Goal: Book appointment/travel/reservation

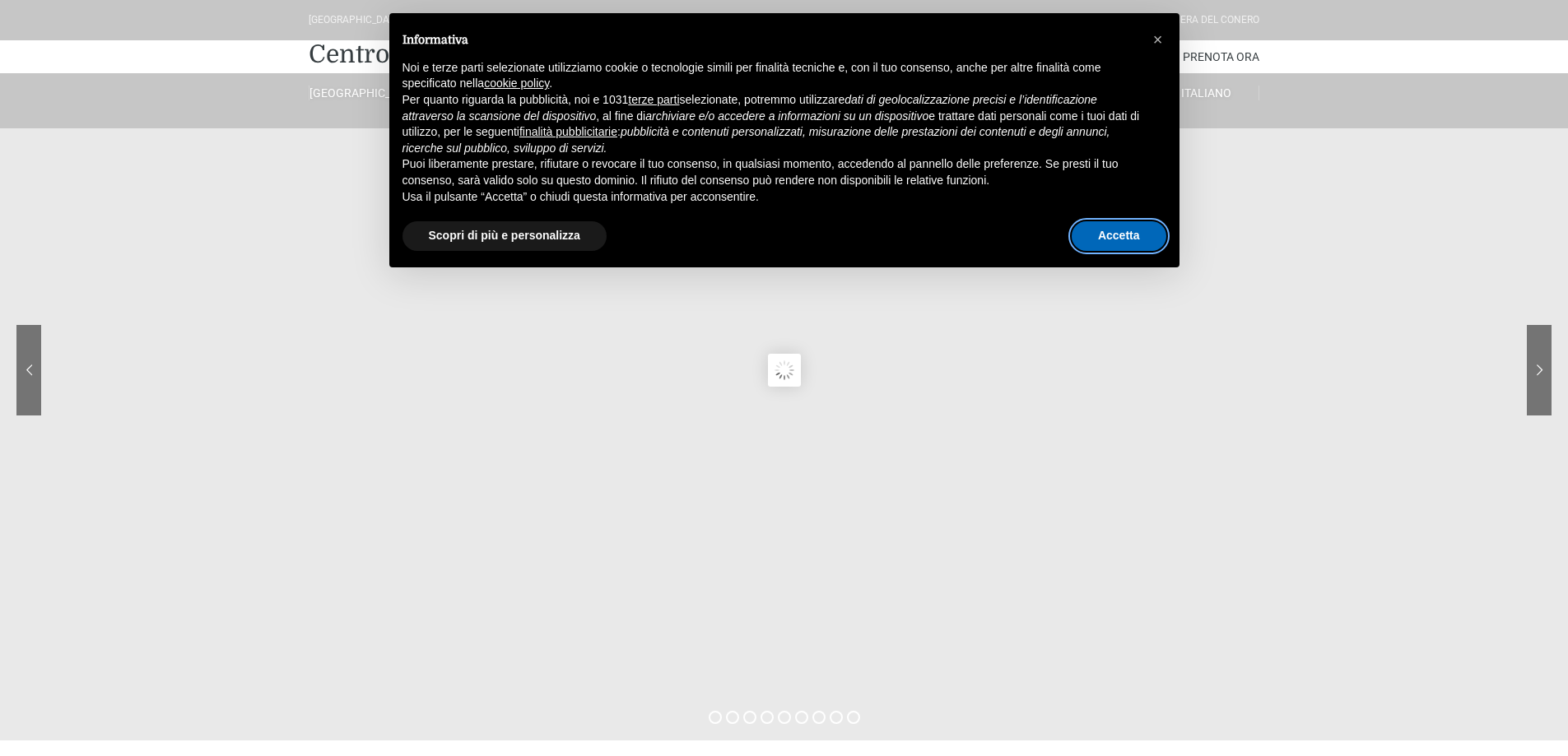
click at [1111, 235] on button "Accetta" at bounding box center [1119, 236] width 95 height 29
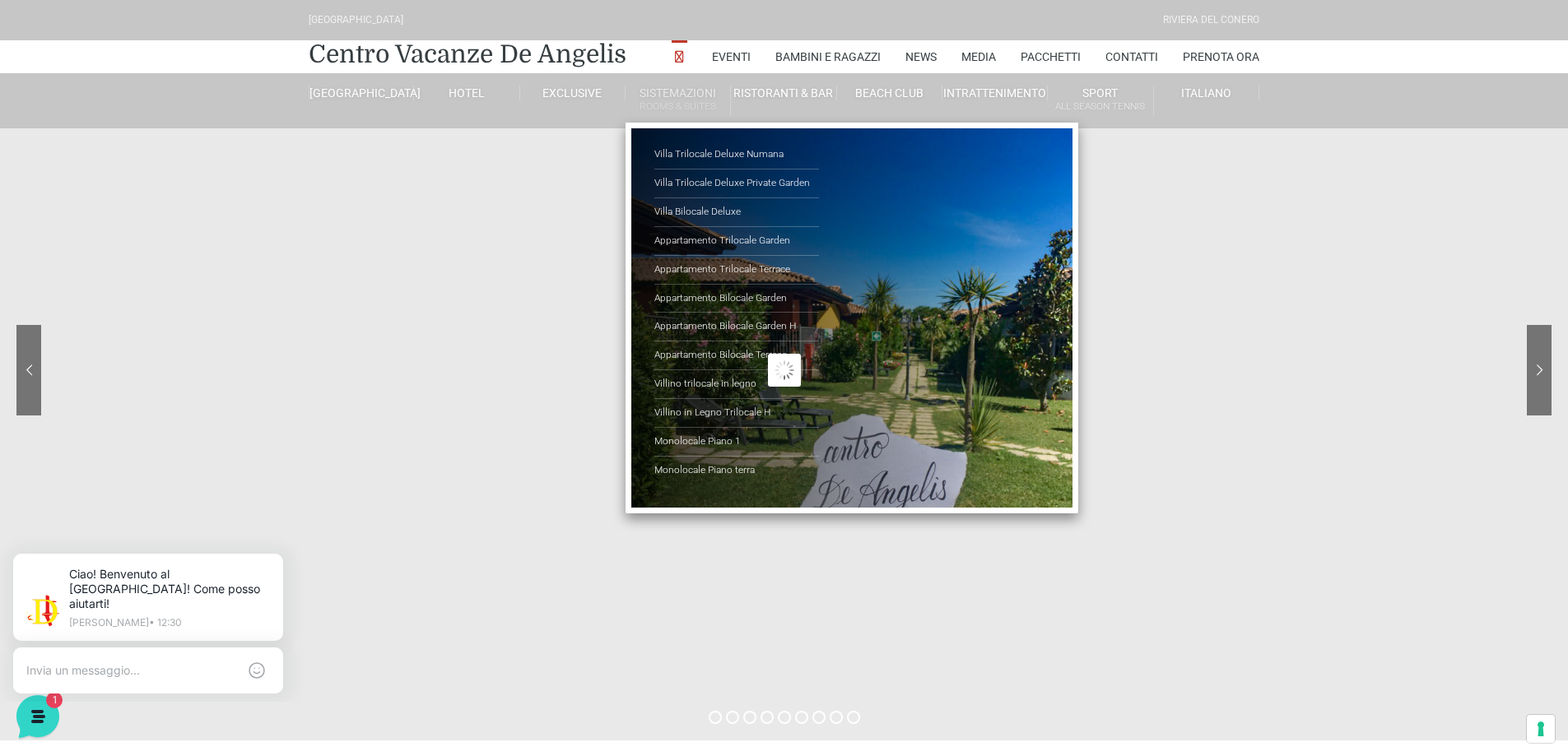
click at [676, 95] on link "Sistemazioni Rooms & Suites" at bounding box center [679, 101] width 105 height 30
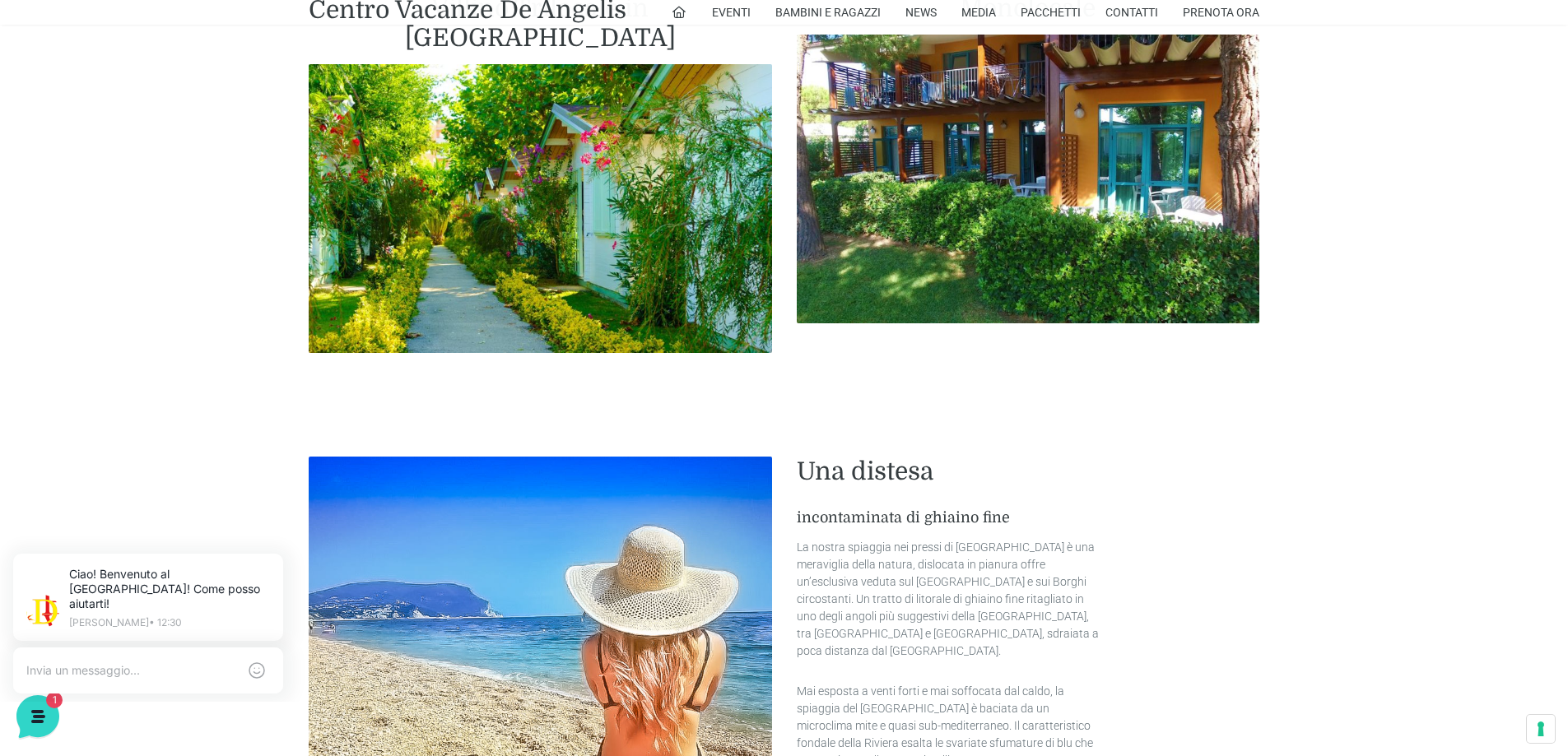
scroll to position [2551, 0]
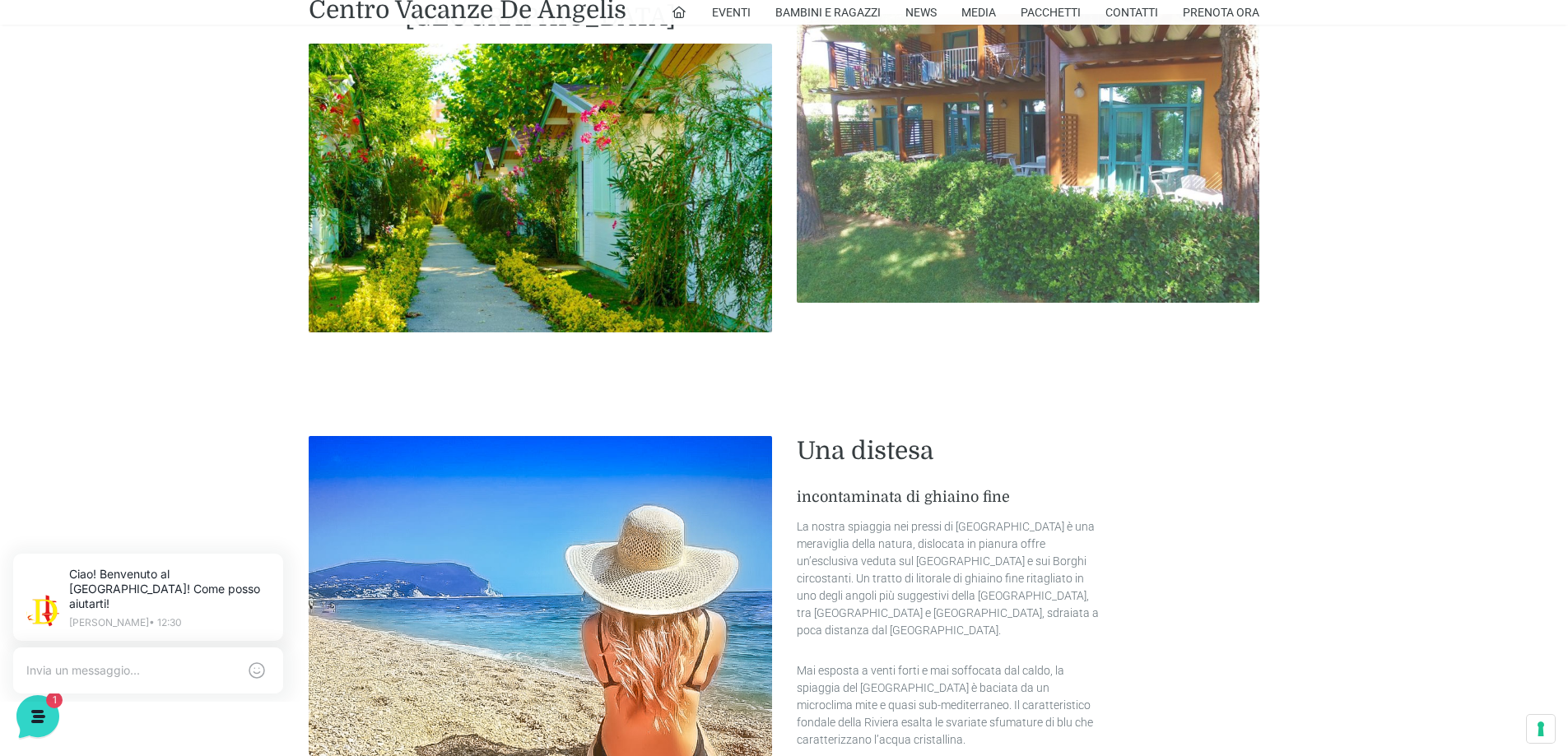
click at [1007, 172] on img at bounding box center [1028, 159] width 463 height 290
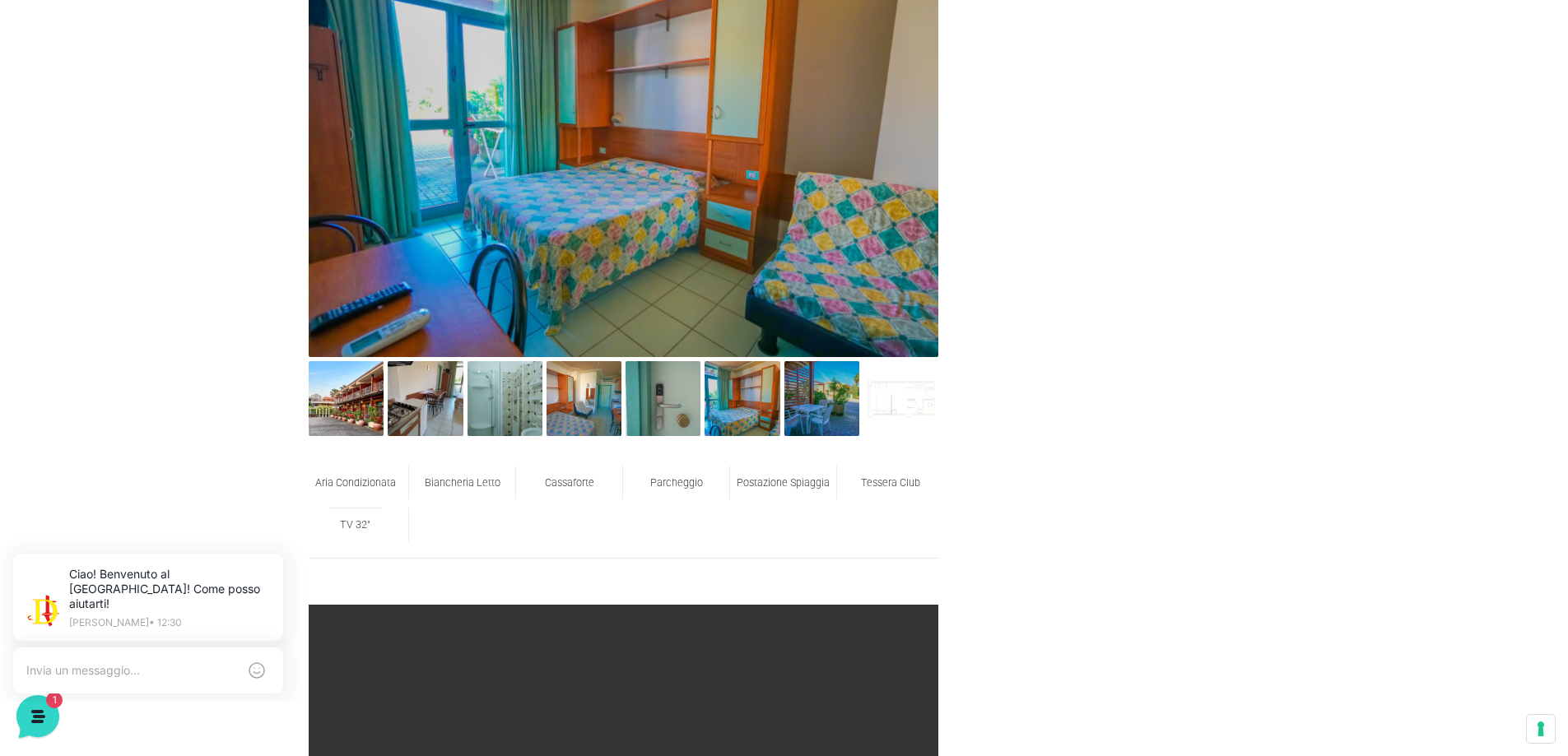
scroll to position [905, 0]
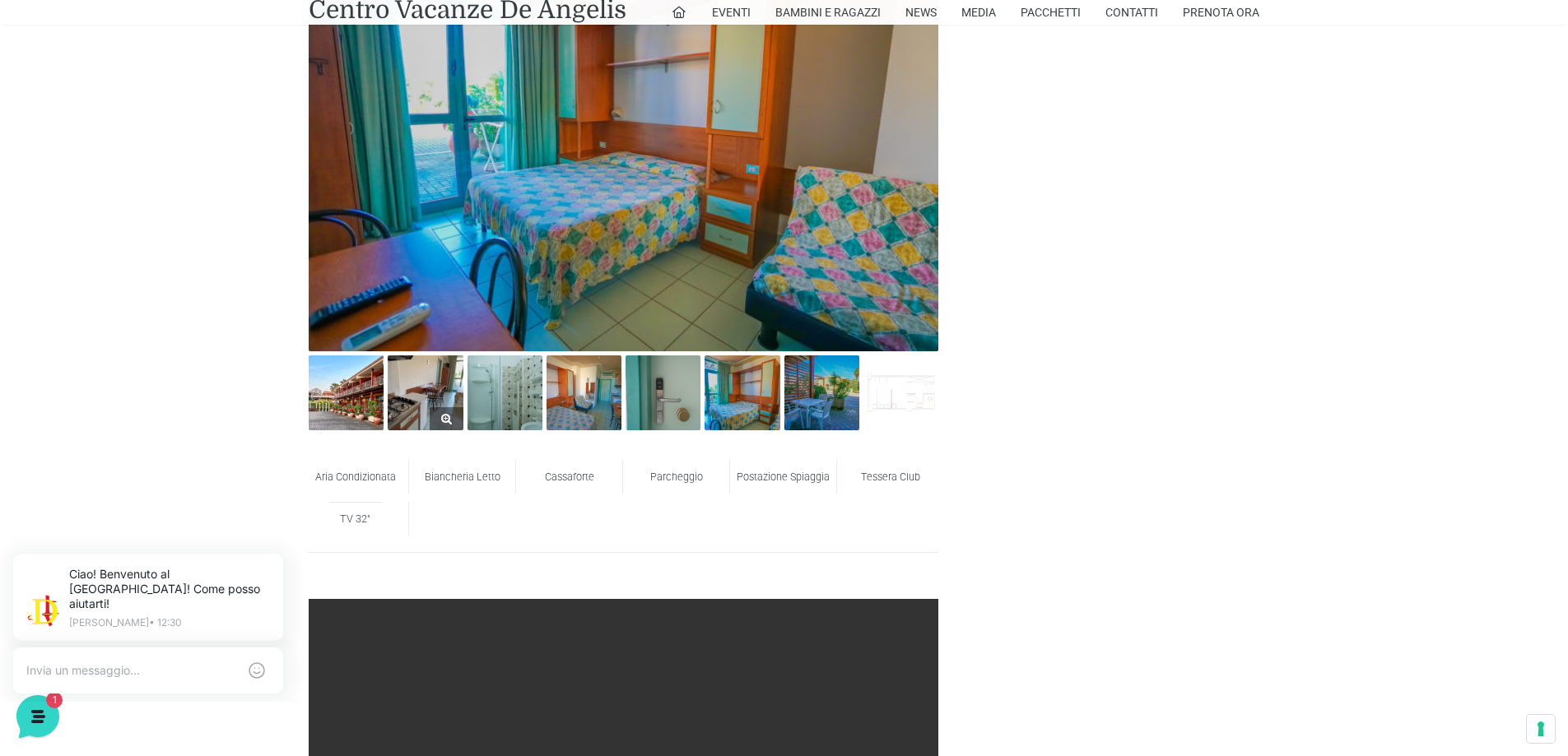
click at [426, 394] on img at bounding box center [425, 393] width 75 height 75
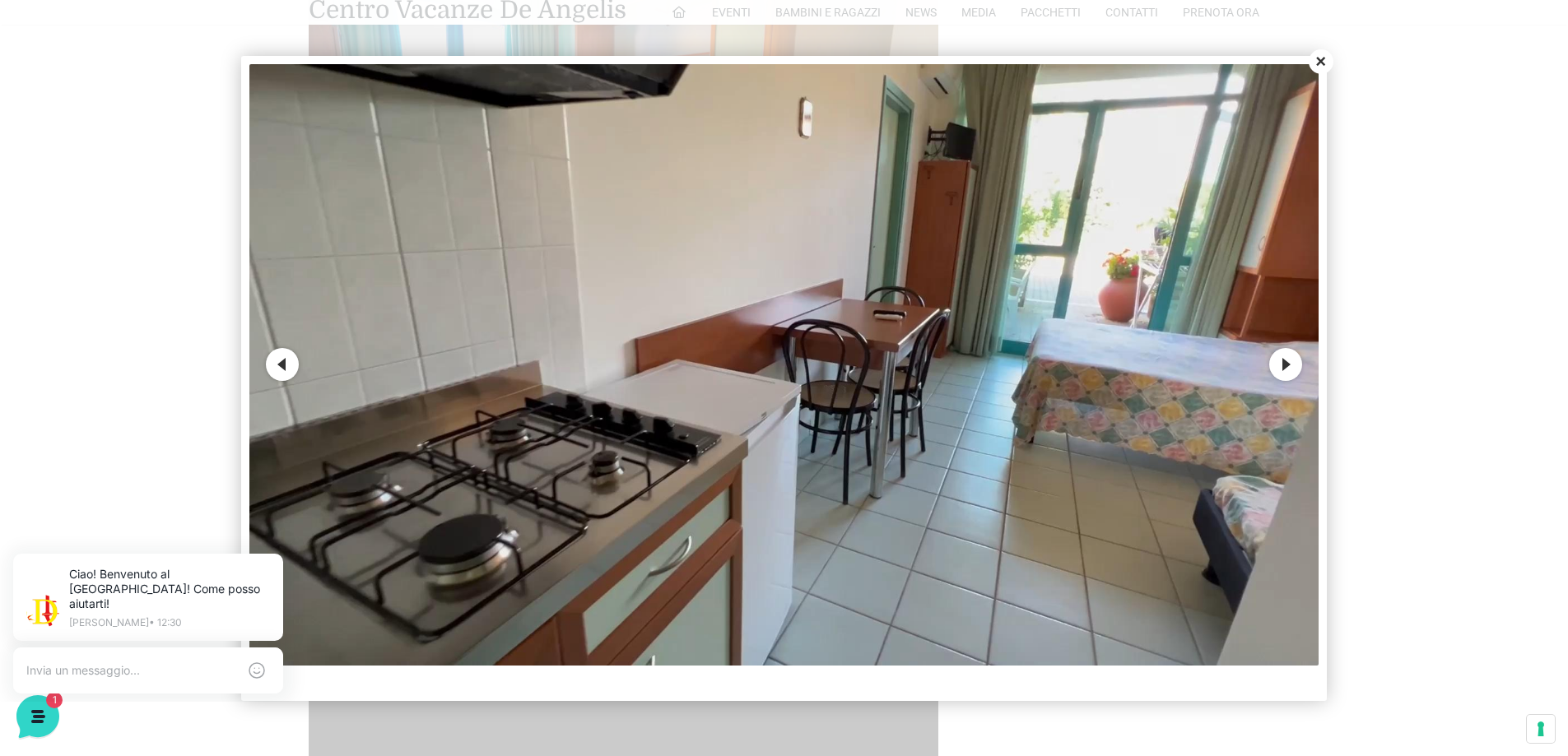
click at [1319, 62] on button "Close" at bounding box center [1322, 62] width 25 height 25
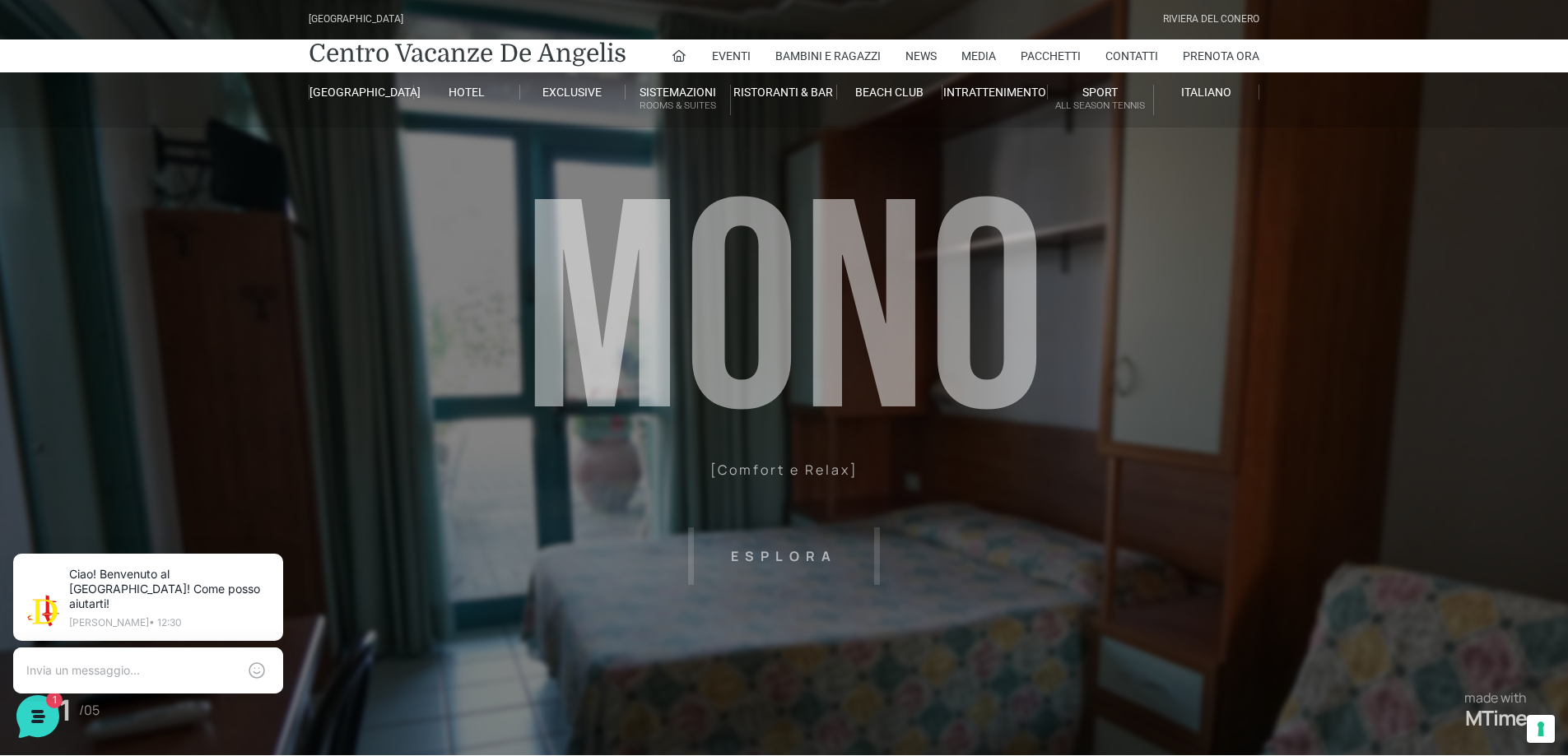
scroll to position [0, 0]
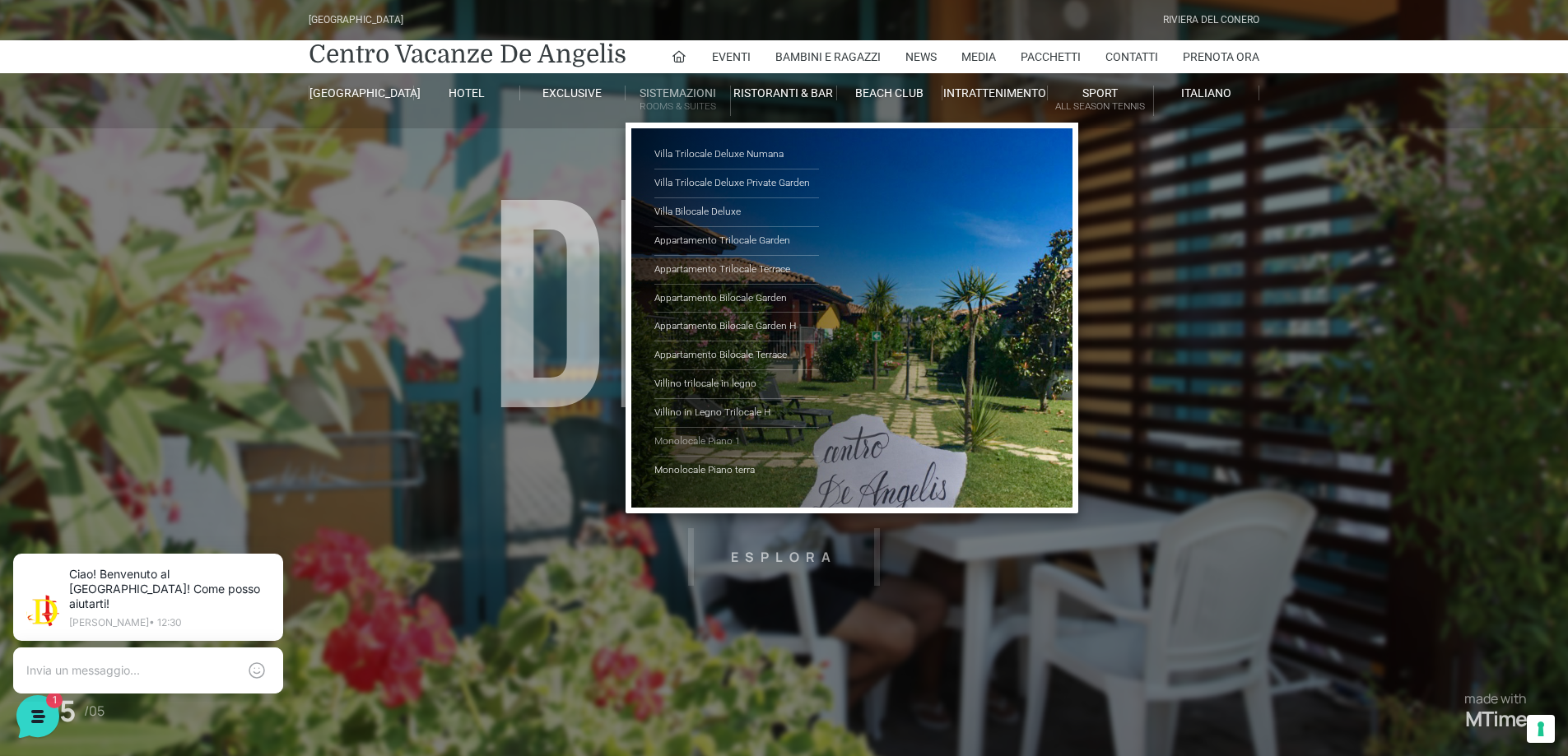
click at [697, 441] on link "Monolocale Piano 1" at bounding box center [737, 442] width 164 height 29
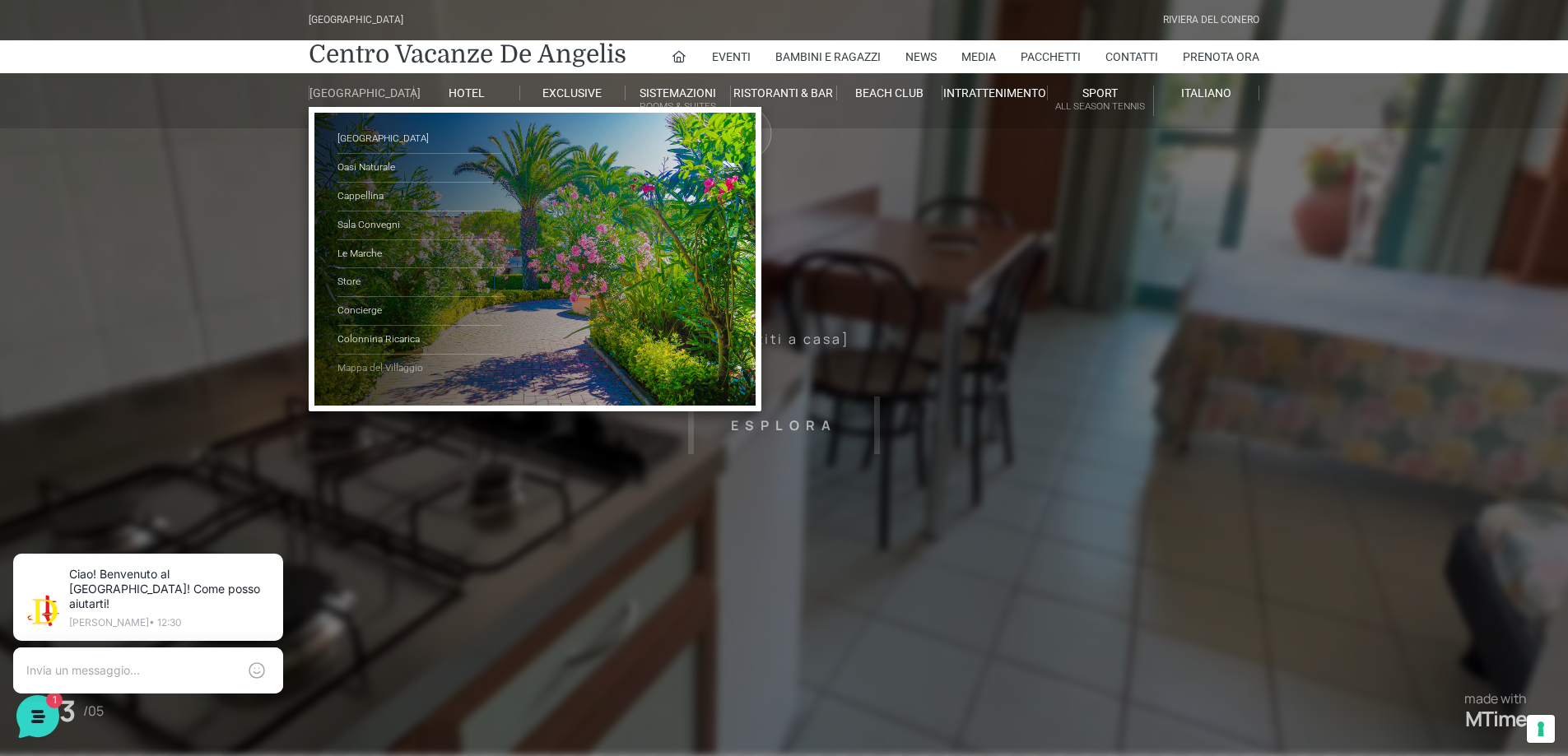
click at [377, 377] on link "Mappa del Villaggio" at bounding box center [420, 368] width 164 height 28
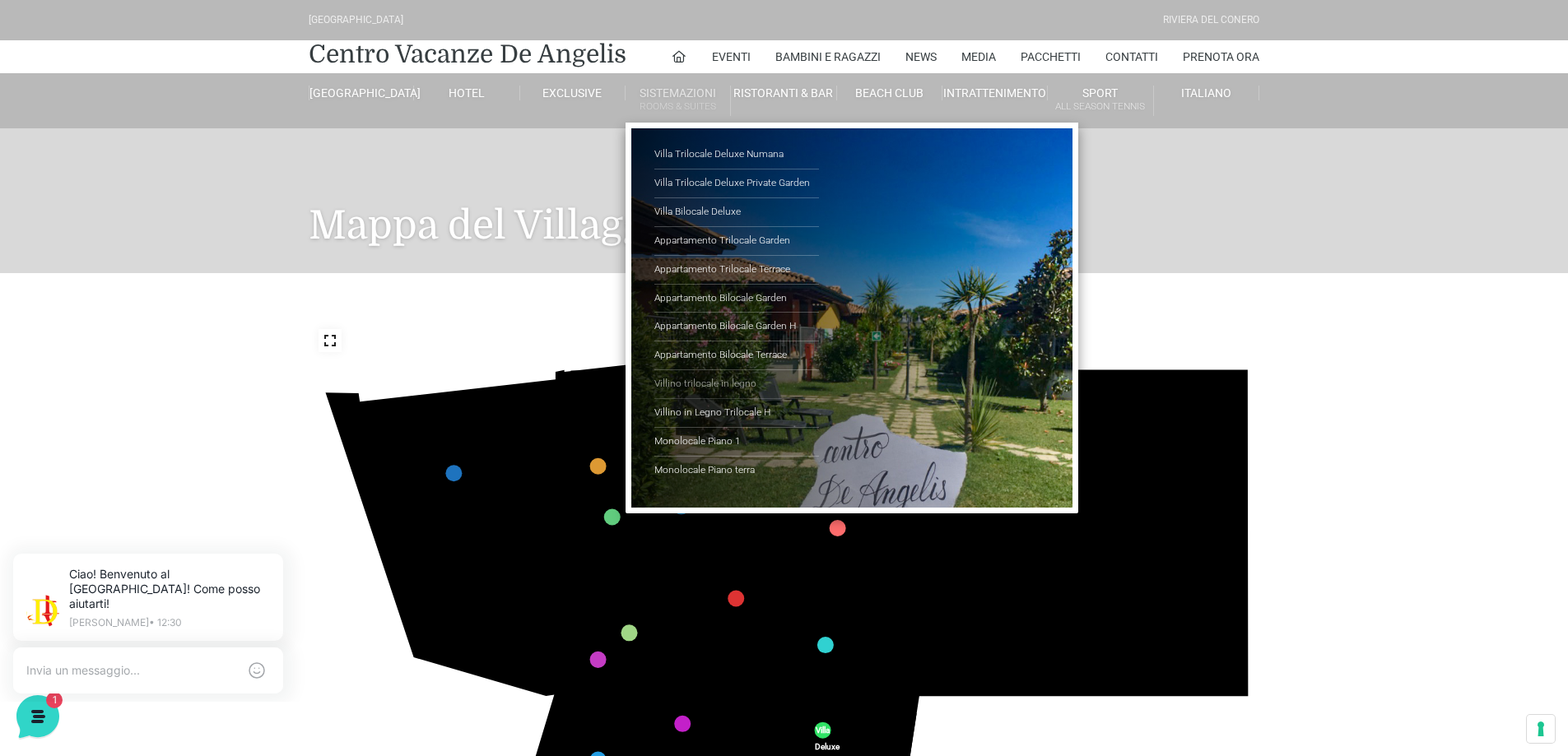
click at [696, 383] on link "Villino trilocale in legno" at bounding box center [737, 385] width 164 height 29
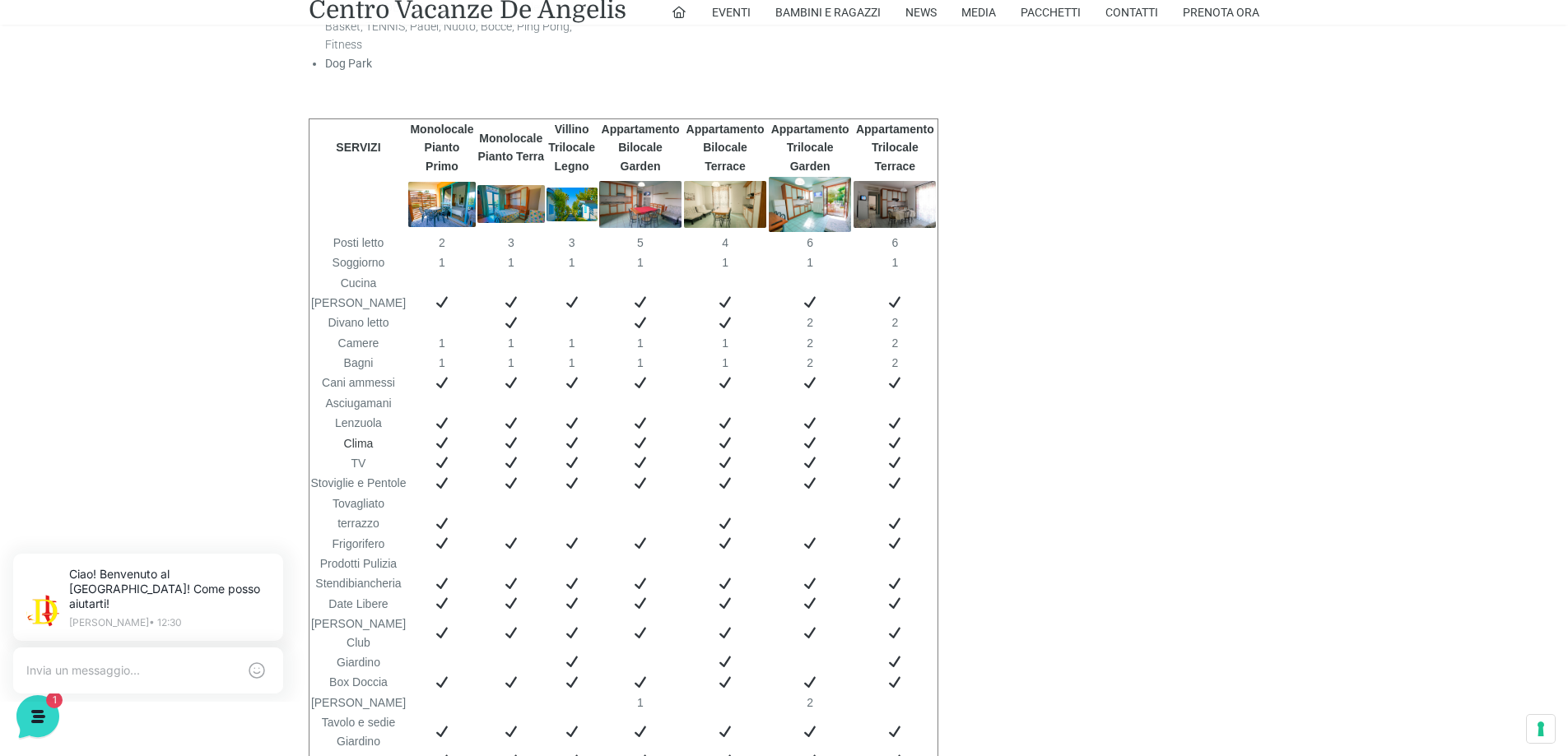
scroll to position [3210, 0]
click at [564, 189] on img at bounding box center [571, 206] width 51 height 34
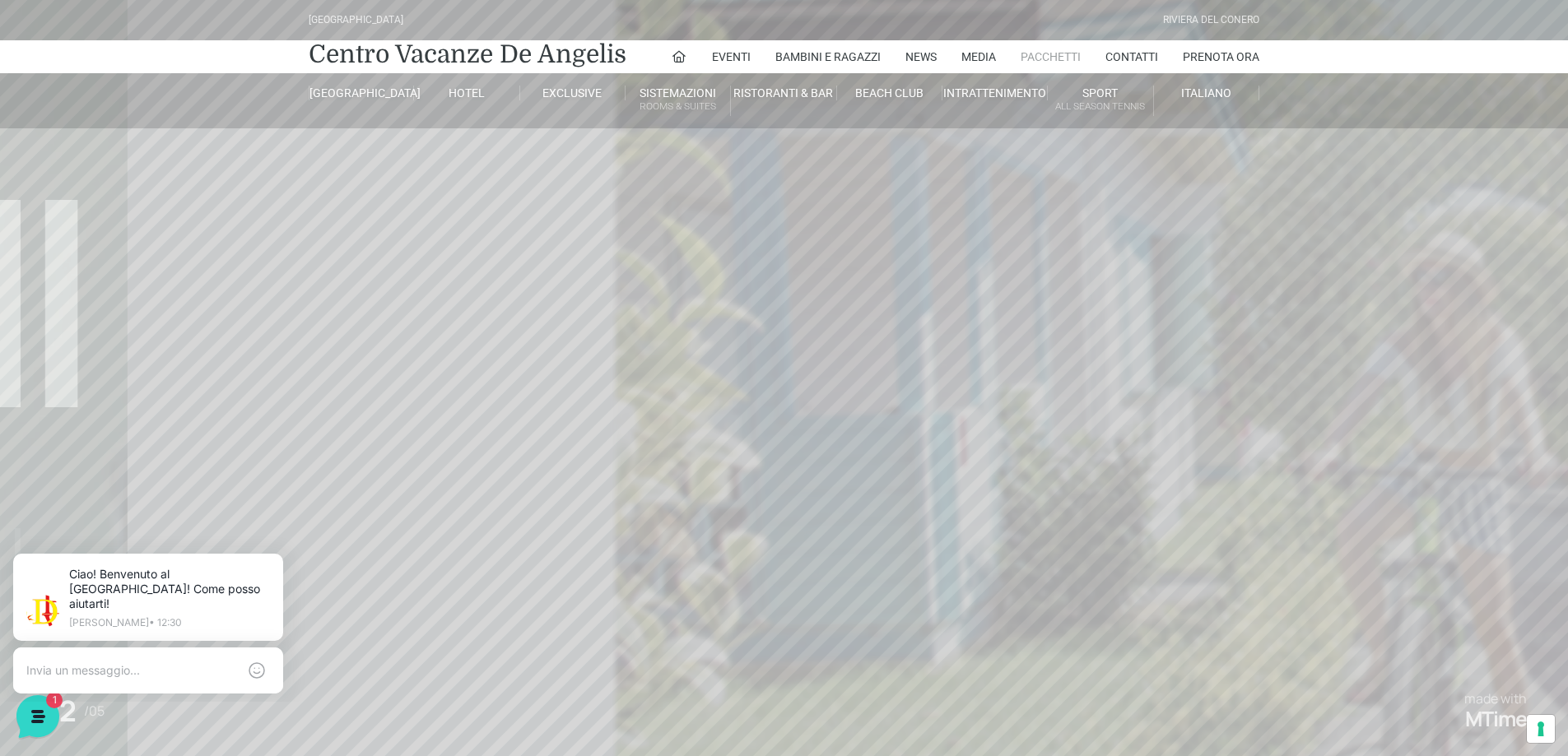
click at [1063, 57] on link "Pacchetti" at bounding box center [1050, 56] width 60 height 33
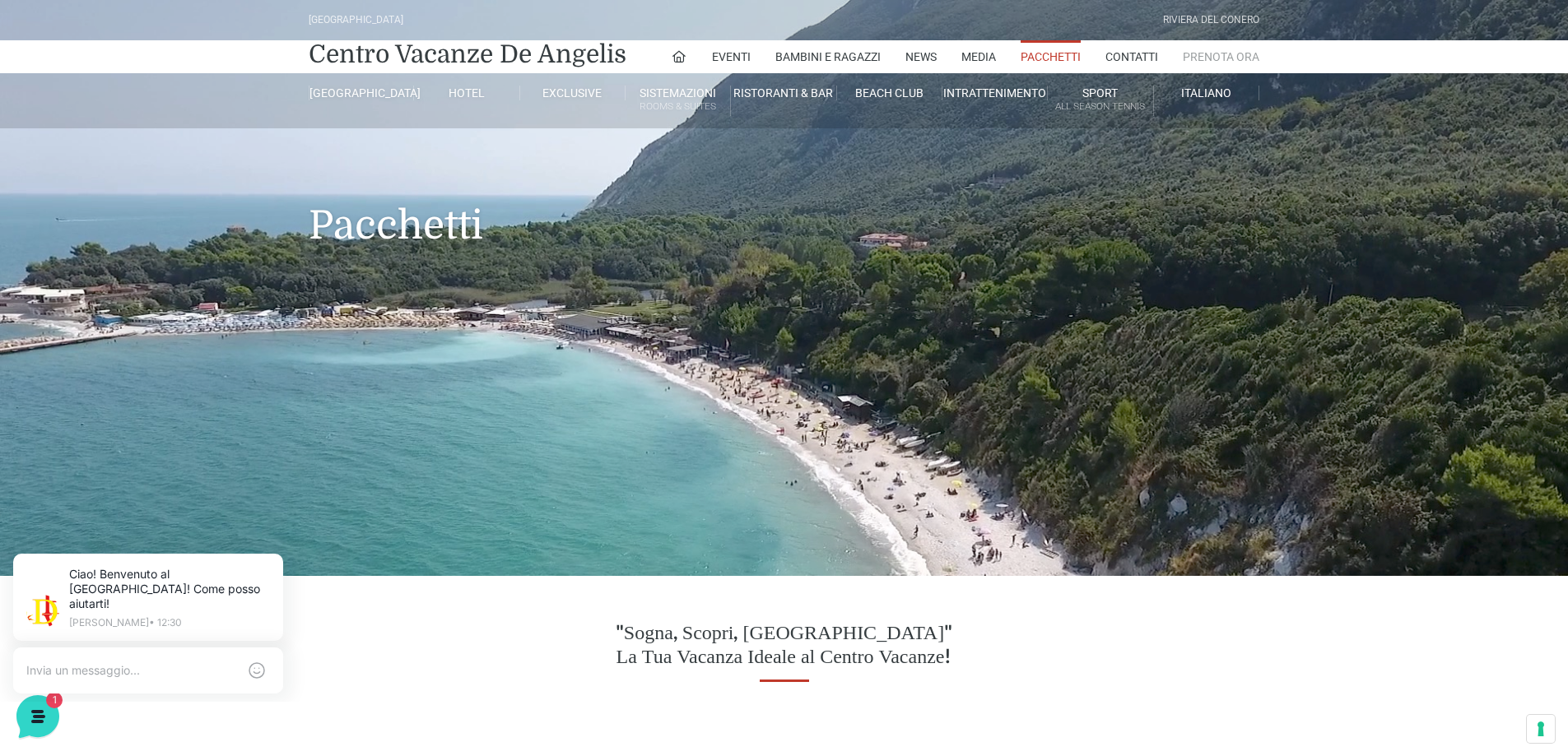
click at [1219, 54] on link "Prenota Ora" at bounding box center [1222, 56] width 77 height 33
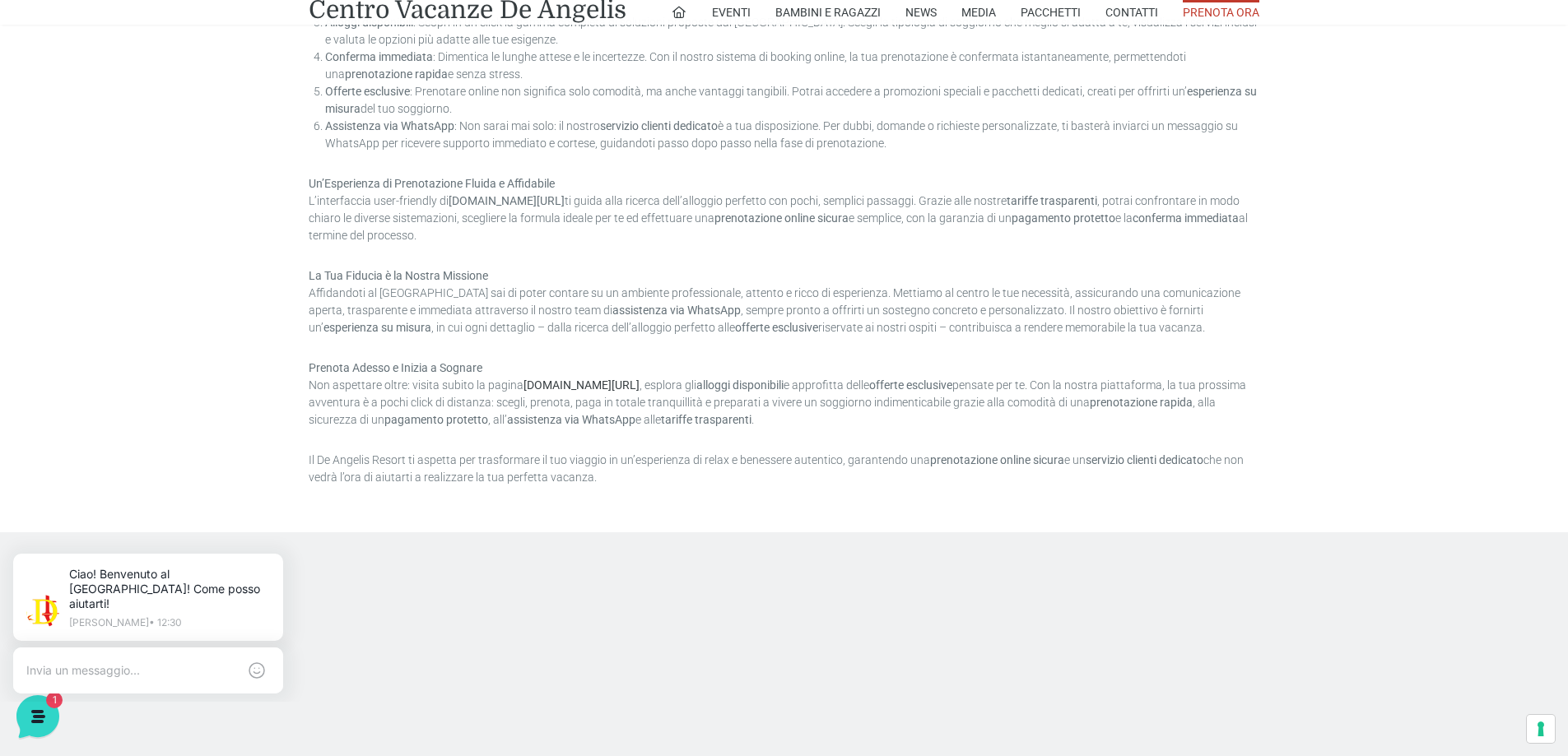
scroll to position [1317, 0]
